Goal: Complete application form: Complete application form

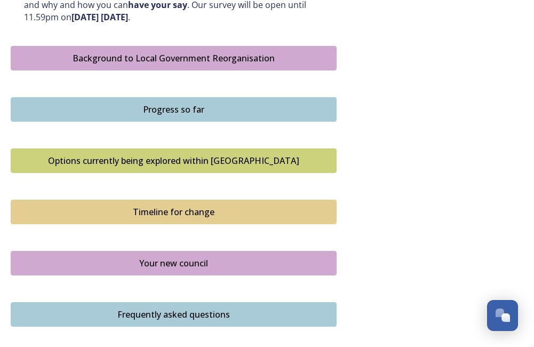
scroll to position [619, 0]
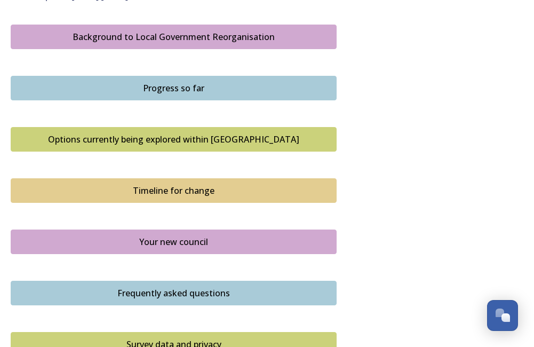
click at [177, 41] on div "Background to Local Government Reorganisation" at bounding box center [174, 36] width 314 height 13
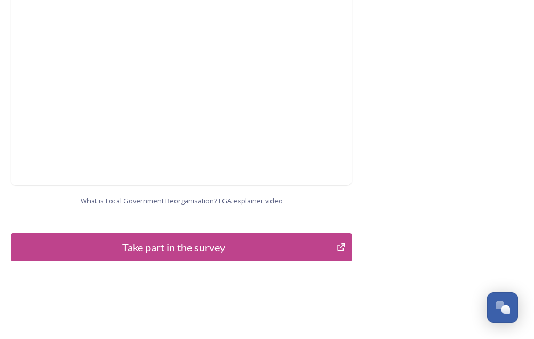
scroll to position [1281, 0]
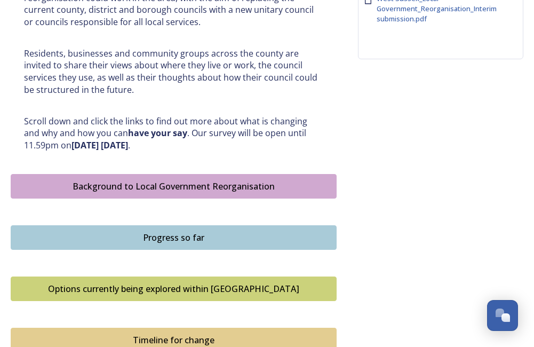
scroll to position [484, 0]
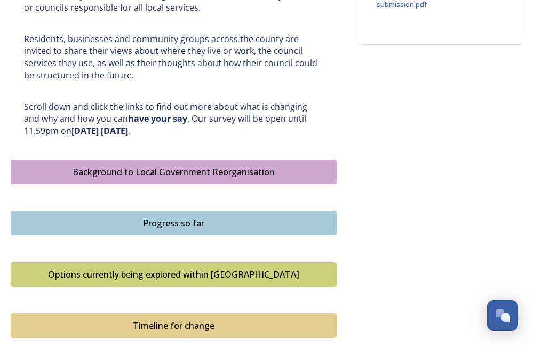
click at [176, 218] on div "Progress so far" at bounding box center [174, 223] width 314 height 13
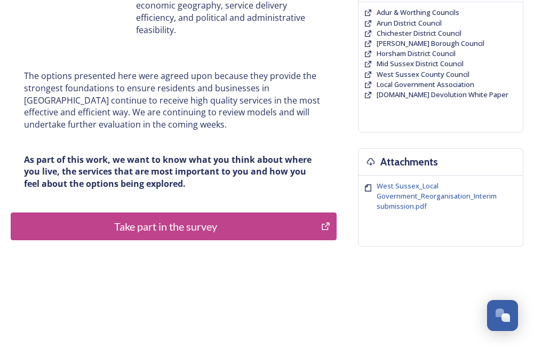
scroll to position [283, 0]
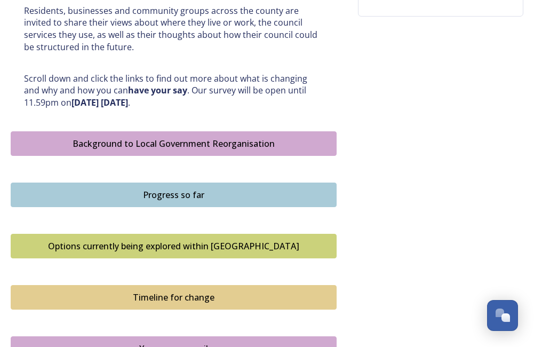
scroll to position [562, 0]
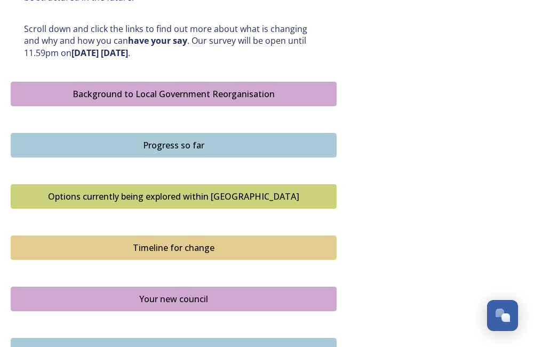
click at [274, 200] on div "Options currently being explored within [GEOGRAPHIC_DATA]" at bounding box center [174, 196] width 314 height 13
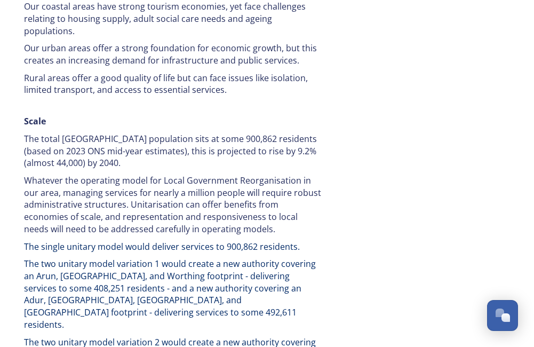
scroll to position [1523, 0]
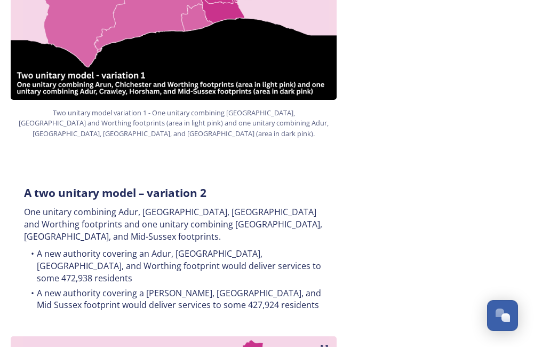
scroll to position [884, 0]
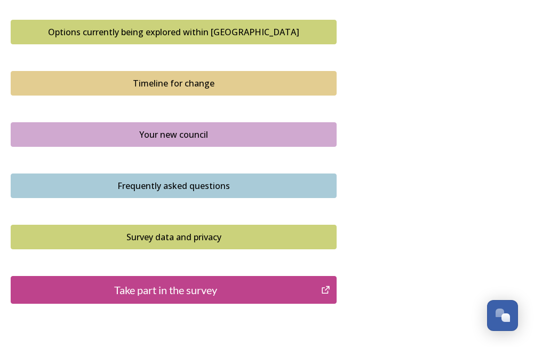
scroll to position [733, 0]
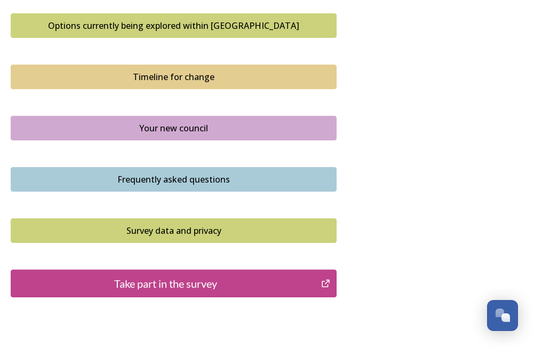
click at [161, 75] on div "Timeline for change" at bounding box center [174, 76] width 314 height 13
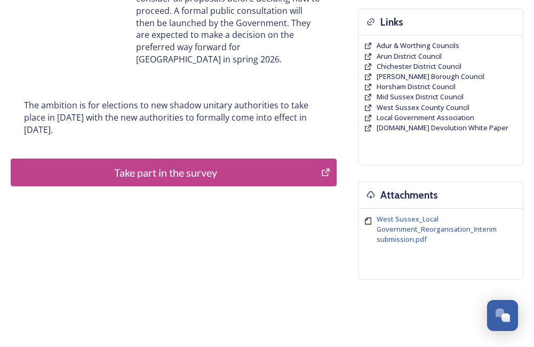
scroll to position [283, 0]
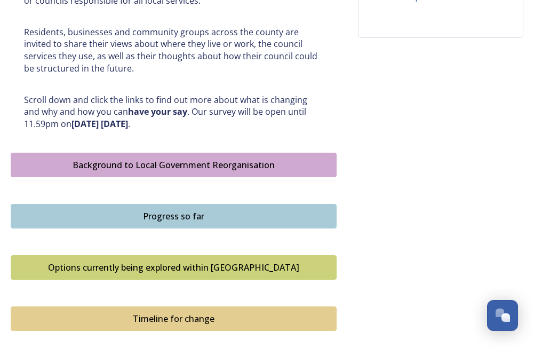
scroll to position [541, 0]
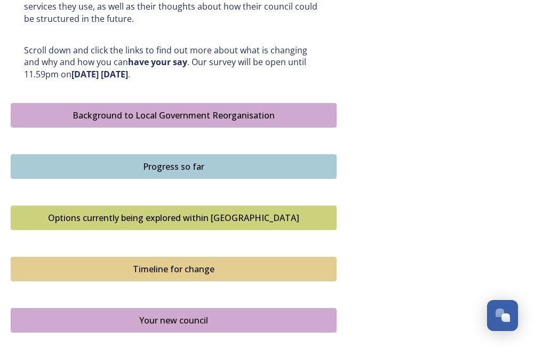
click at [186, 318] on div "Your new council" at bounding box center [174, 320] width 314 height 13
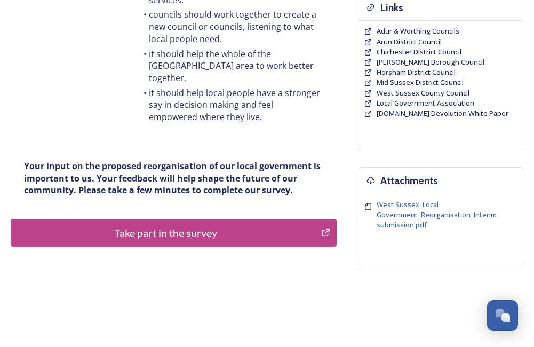
scroll to position [283, 0]
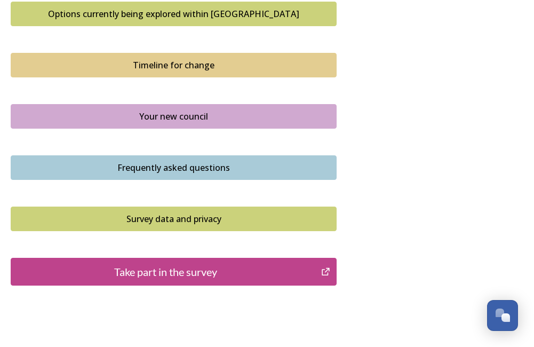
scroll to position [754, 0]
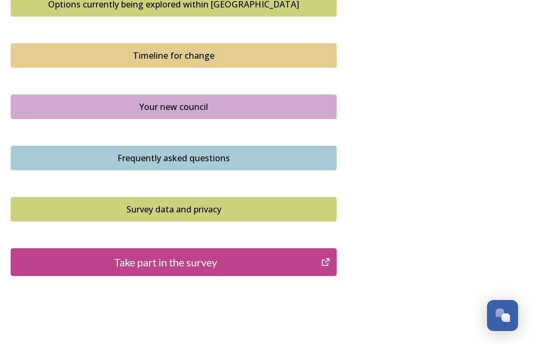
click at [174, 154] on div "Frequently asked questions" at bounding box center [174, 158] width 314 height 13
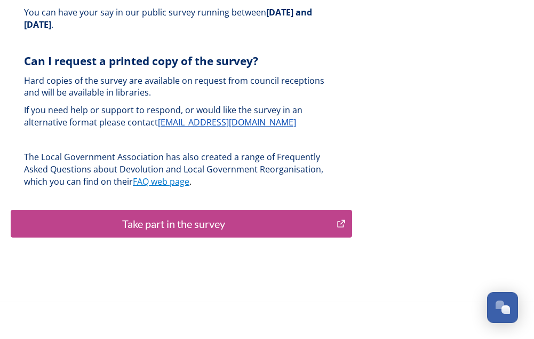
scroll to position [3650, 0]
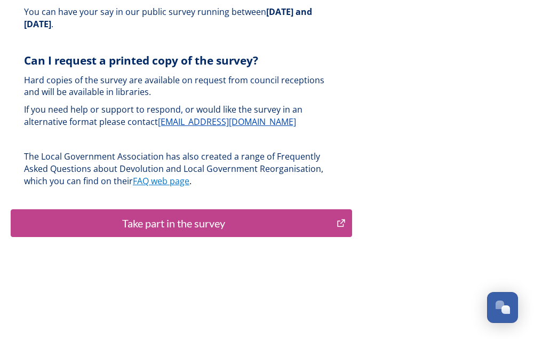
click at [172, 215] on div "Take part in the survey" at bounding box center [174, 223] width 314 height 16
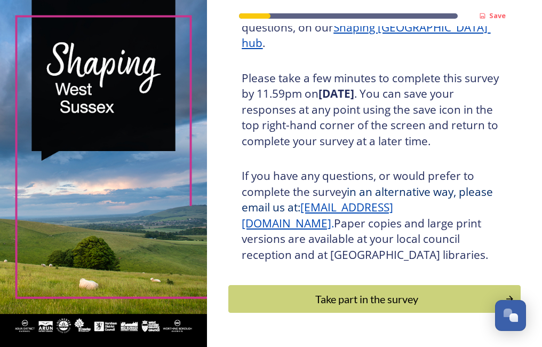
scroll to position [244, 0]
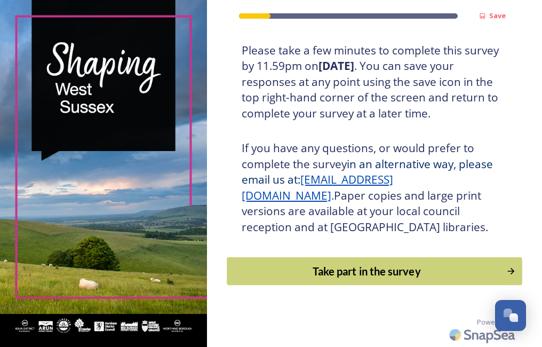
click at [416, 282] on button "Take part in the survey" at bounding box center [374, 271] width 295 height 28
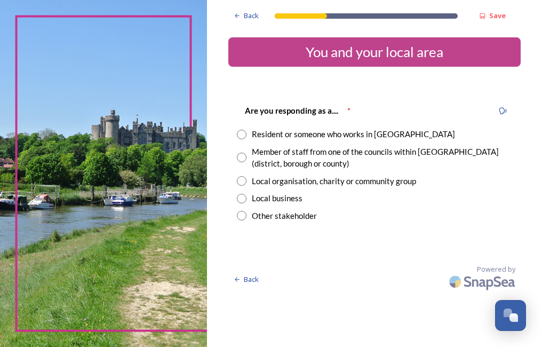
click at [239, 154] on input "radio" at bounding box center [242, 158] width 10 height 10
radio input "true"
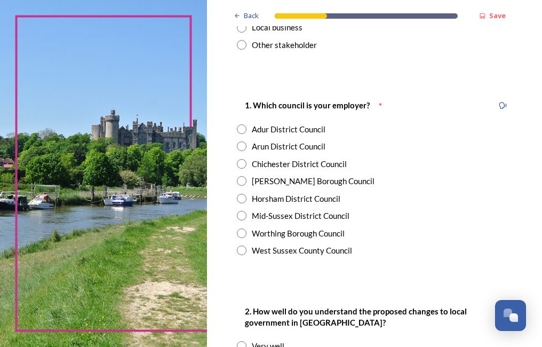
scroll to position [192, 0]
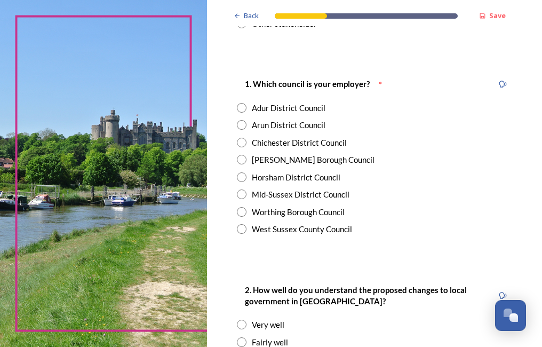
click at [269, 230] on div "West Sussex County Council" at bounding box center [302, 229] width 100 height 12
radio input "true"
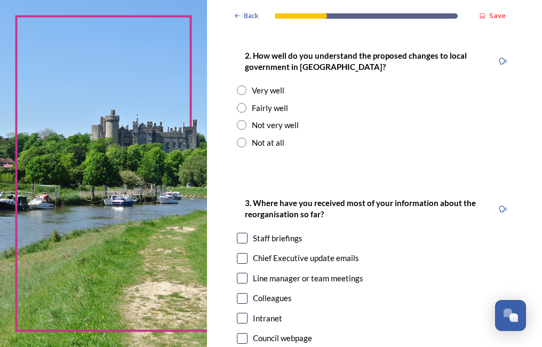
scroll to position [427, 0]
click at [258, 107] on div "Fairly well" at bounding box center [270, 107] width 36 height 12
radio input "true"
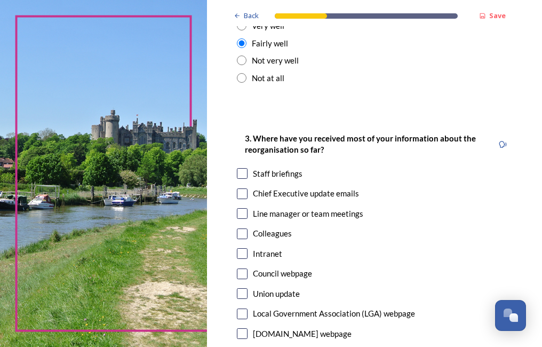
scroll to position [512, 0]
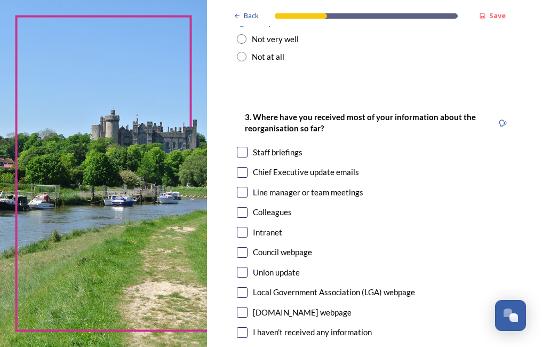
click at [243, 151] on input "checkbox" at bounding box center [242, 152] width 11 height 11
checkbox input "true"
click at [243, 174] on input "checkbox" at bounding box center [242, 172] width 11 height 11
checkbox input "true"
click at [244, 150] on input "checkbox" at bounding box center [242, 152] width 11 height 11
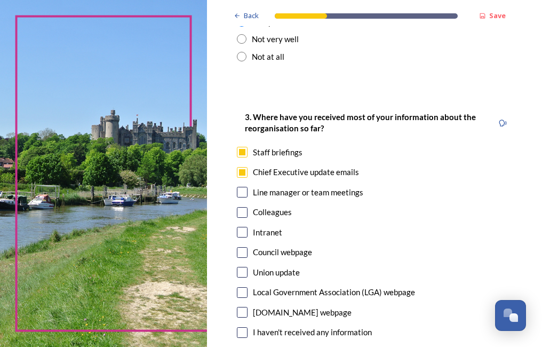
checkbox input "false"
click at [244, 192] on input "checkbox" at bounding box center [242, 192] width 11 height 11
checkbox input "true"
click at [244, 229] on input "checkbox" at bounding box center [242, 232] width 11 height 11
checkbox input "true"
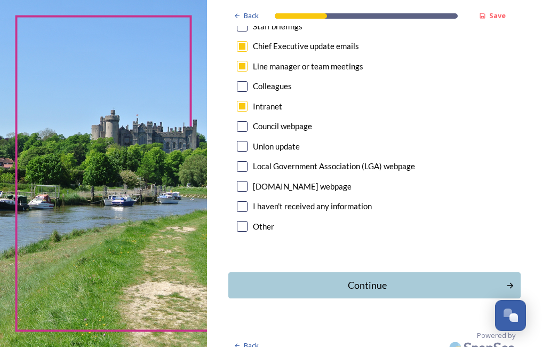
scroll to position [652, 0]
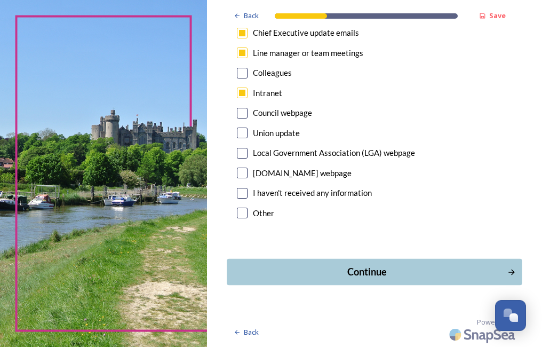
click at [428, 281] on button "Continue" at bounding box center [374, 272] width 295 height 26
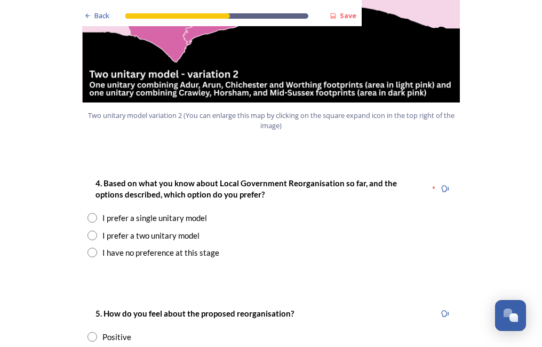
scroll to position [1323, 0]
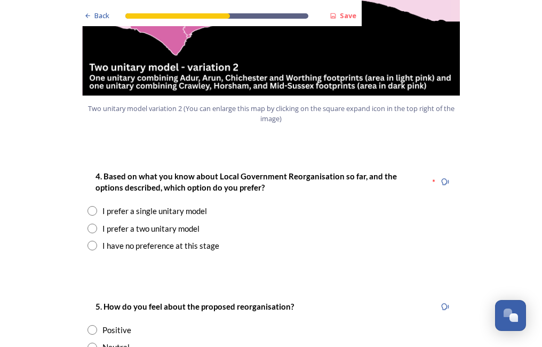
click at [172, 205] on div "I prefer a single unitary model" at bounding box center [154, 211] width 105 height 12
radio input "true"
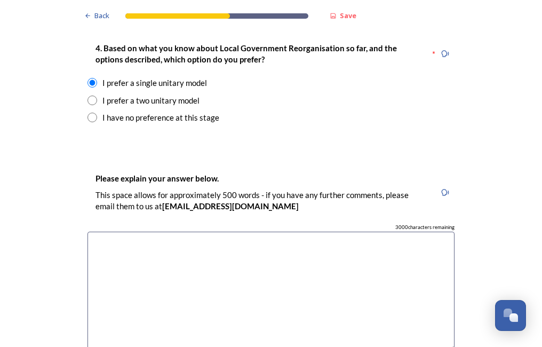
scroll to position [1473, 0]
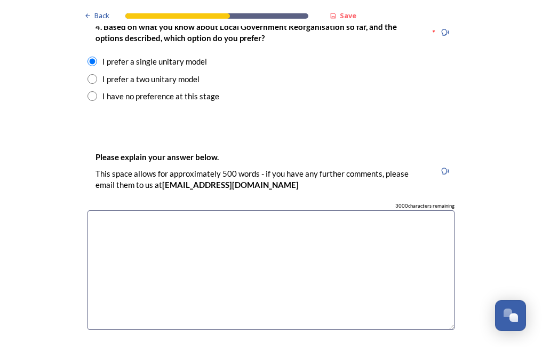
click at [254, 217] on textarea at bounding box center [271, 270] width 367 height 120
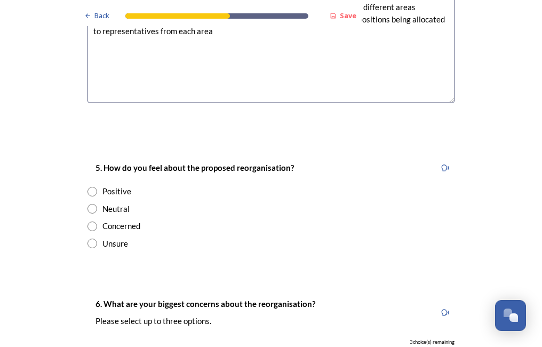
scroll to position [1708, 0]
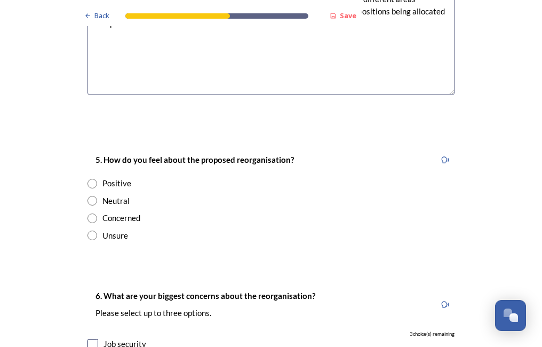
type textarea "I see it as the future - inevitable in the long term, so would advocate for mov…"
click at [105, 195] on div "Neutral" at bounding box center [115, 201] width 27 height 12
radio input "true"
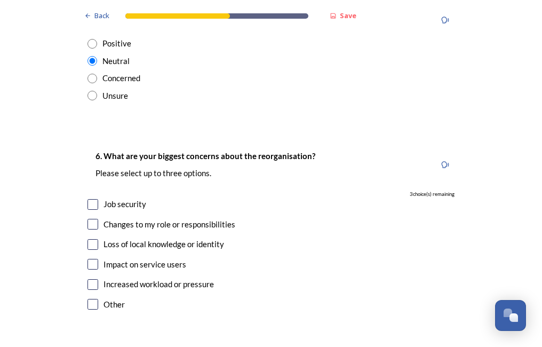
scroll to position [1857, 0]
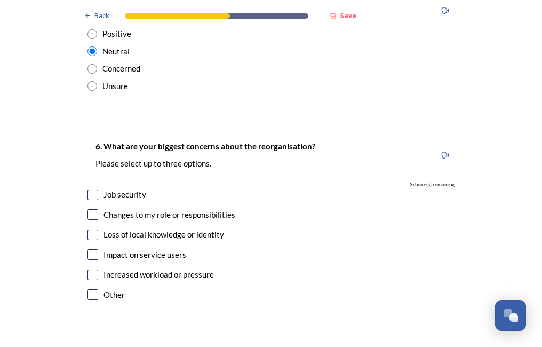
click at [88, 249] on input "checkbox" at bounding box center [93, 254] width 11 height 11
checkbox input "true"
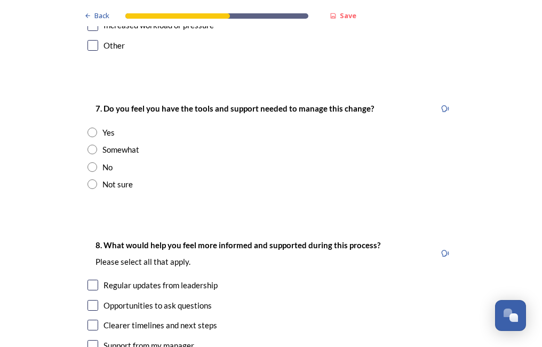
scroll to position [2156, 0]
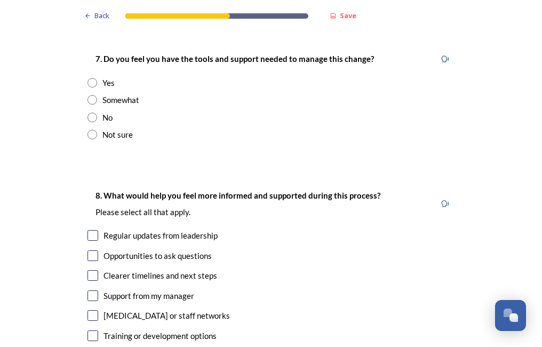
click at [93, 130] on input "radio" at bounding box center [93, 135] width 10 height 10
radio input "true"
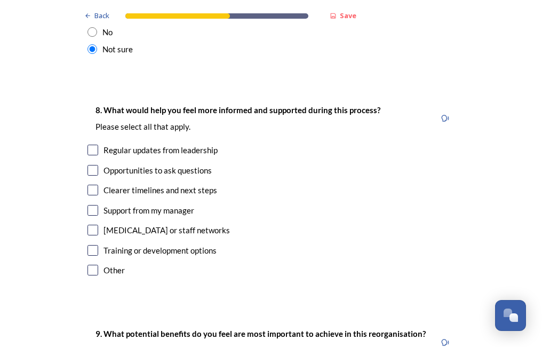
scroll to position [2263, 0]
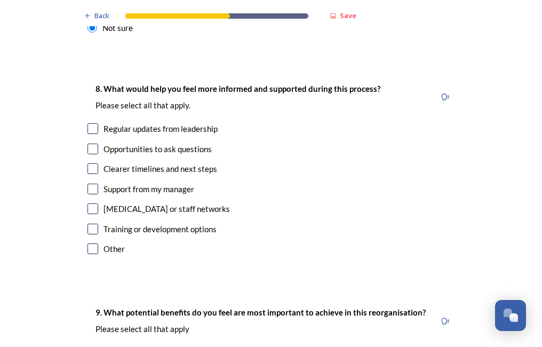
click at [89, 123] on input "checkbox" at bounding box center [93, 128] width 11 height 11
checkbox input "true"
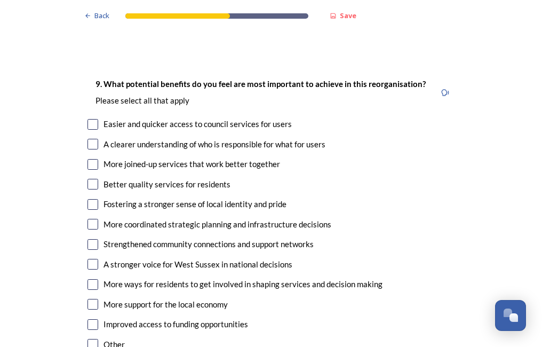
scroll to position [2497, 0]
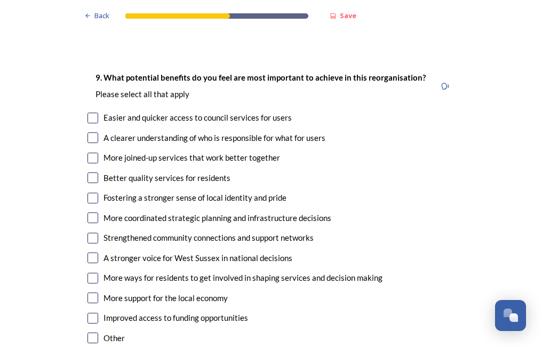
click at [88, 113] on input "checkbox" at bounding box center [93, 118] width 11 height 11
checkbox input "true"
click at [89, 153] on input "checkbox" at bounding box center [93, 158] width 11 height 11
checkbox input "true"
click at [88, 172] on input "checkbox" at bounding box center [93, 177] width 11 height 11
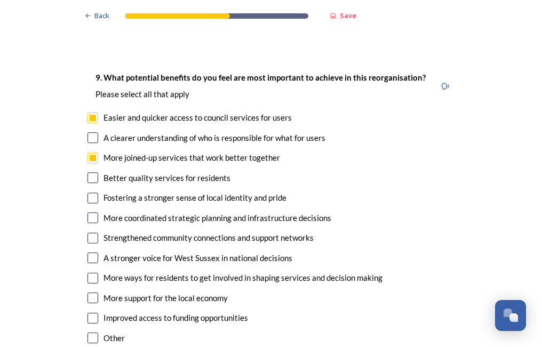
checkbox input "true"
click at [88, 212] on input "checkbox" at bounding box center [93, 217] width 11 height 11
checkbox input "true"
click at [91, 193] on input "checkbox" at bounding box center [93, 198] width 11 height 11
checkbox input "true"
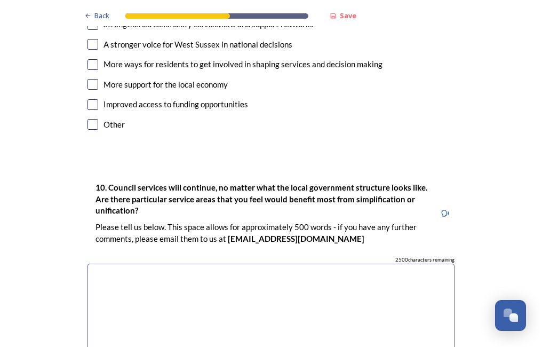
scroll to position [2753, 0]
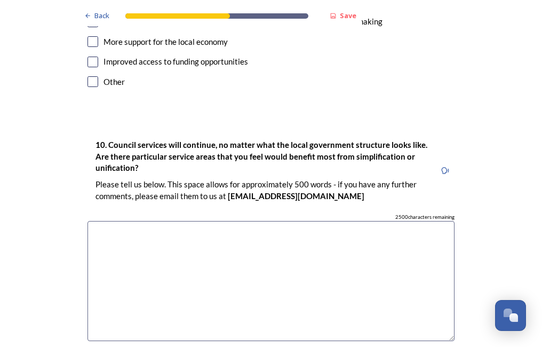
click at [334, 221] on textarea at bounding box center [271, 281] width 367 height 120
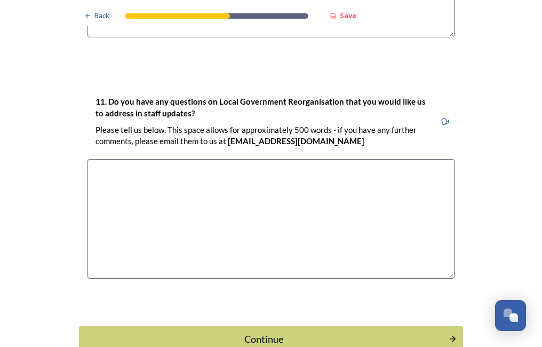
scroll to position [3074, 0]
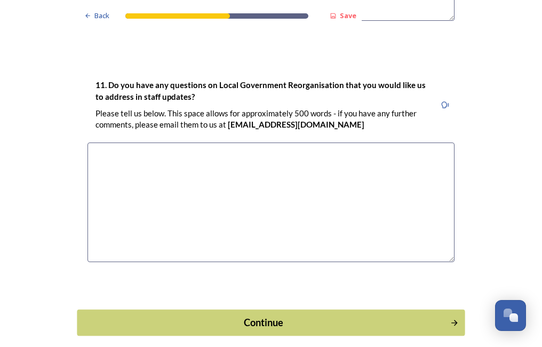
type textarea "just the running costs to be streamlined which should assist all service areas …"
click at [302, 315] on div "Continue" at bounding box center [263, 322] width 361 height 14
